Goal: Task Accomplishment & Management: Complete application form

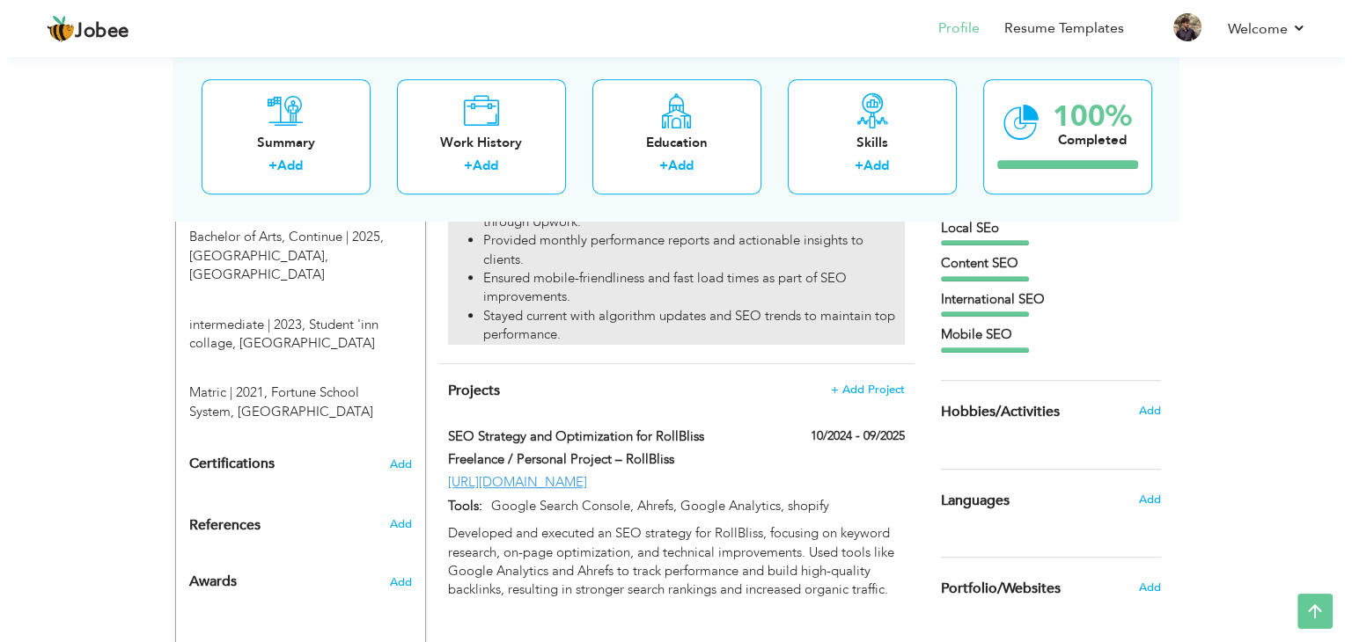
scroll to position [787, 0]
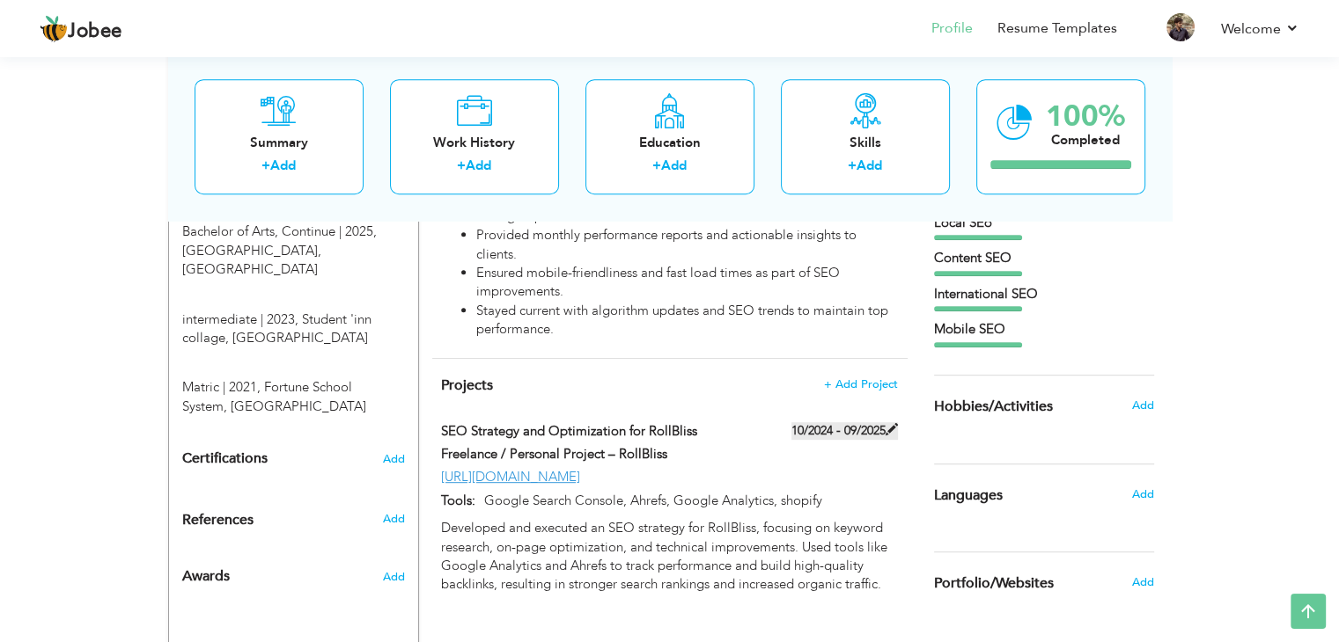
click at [825, 422] on label "10/2024 - 09/2025" at bounding box center [844, 431] width 106 height 18
type input "SEO Strategy and Optimization for RollBliss"
type input "Freelance / Personal Project – RollBliss"
type input "10/2024"
type input "09/2025"
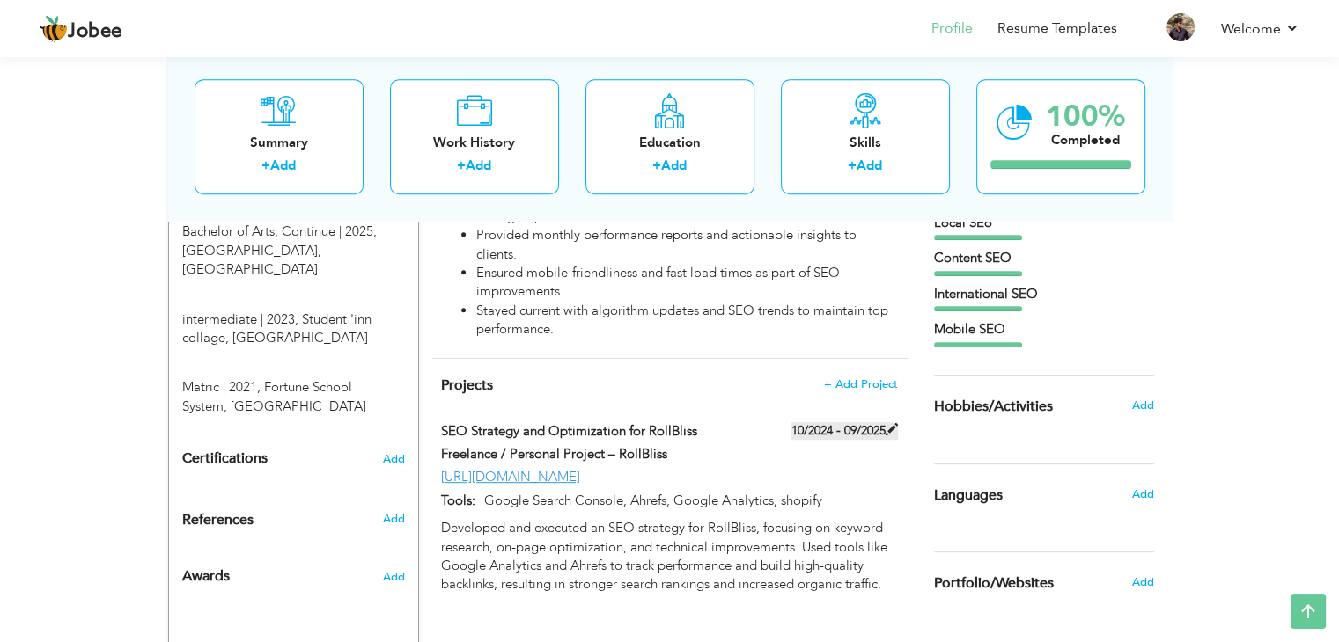
type input "[URL][DOMAIN_NAME]"
type input "Google Search Console, Ahrefs, Google Analytics, shopify"
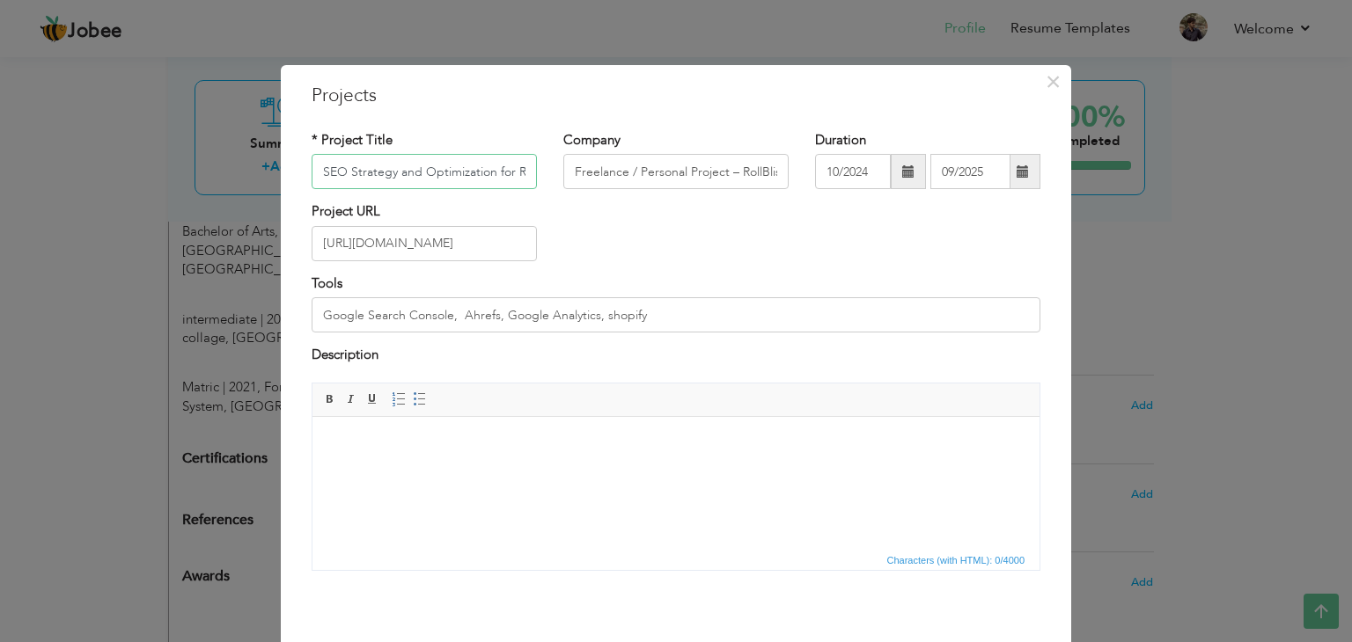
scroll to position [0, 35]
click at [436, 160] on input "SEO Strategy and Optimization for RollBliss" at bounding box center [424, 171] width 225 height 35
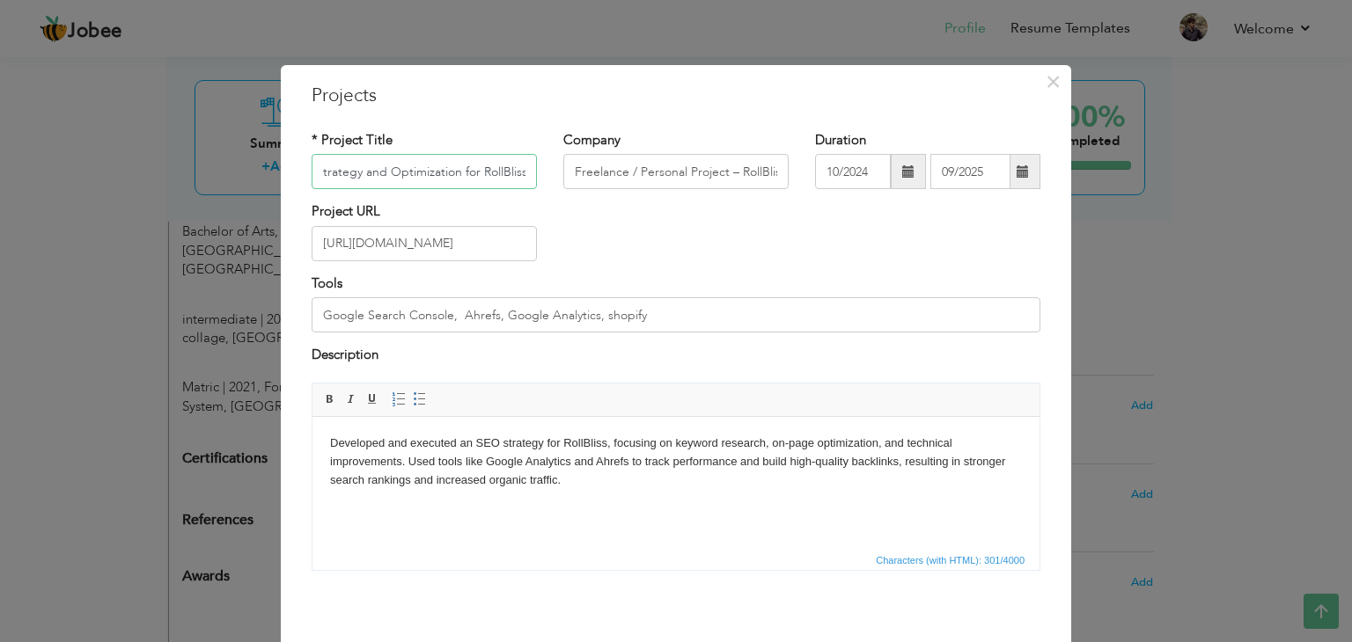
click at [357, 166] on input "SEO Strategy and Optimization for RollBliss" at bounding box center [424, 171] width 225 height 35
click at [338, 169] on input "SEO Strategy and Optimization for RollBliss" at bounding box center [424, 171] width 225 height 35
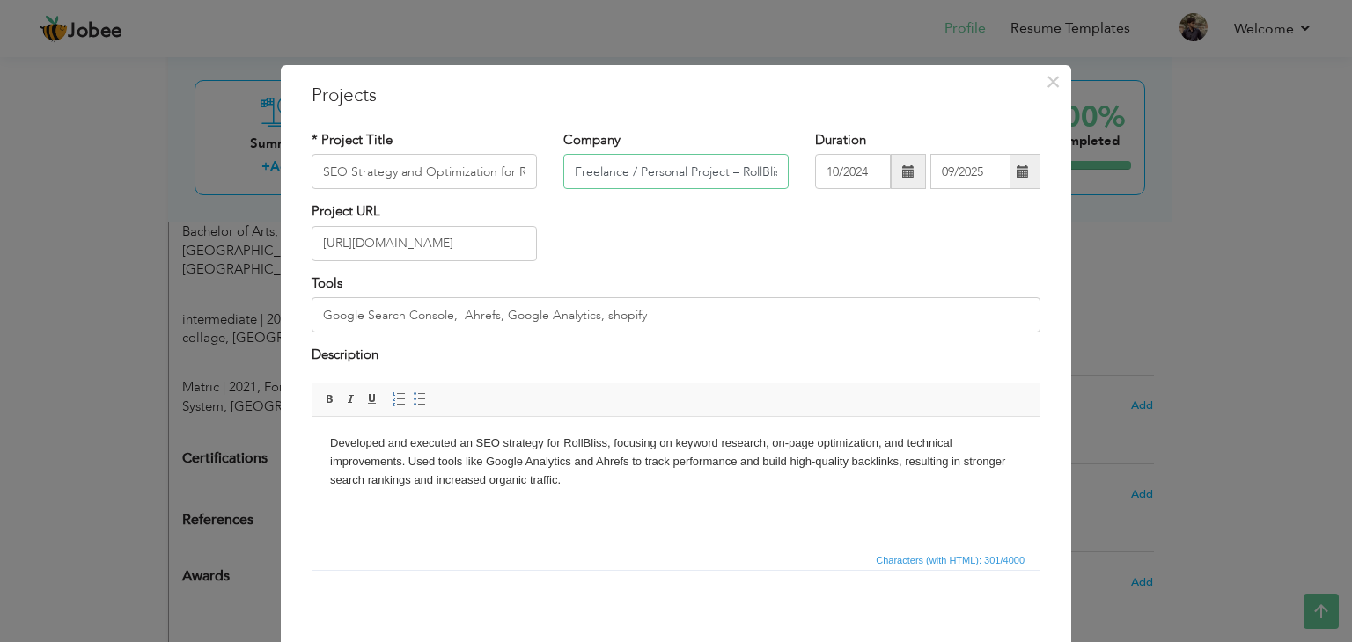
click at [686, 164] on input "Freelance / Personal Project – RollBliss" at bounding box center [675, 171] width 225 height 35
